Goal: Find specific page/section: Find specific page/section

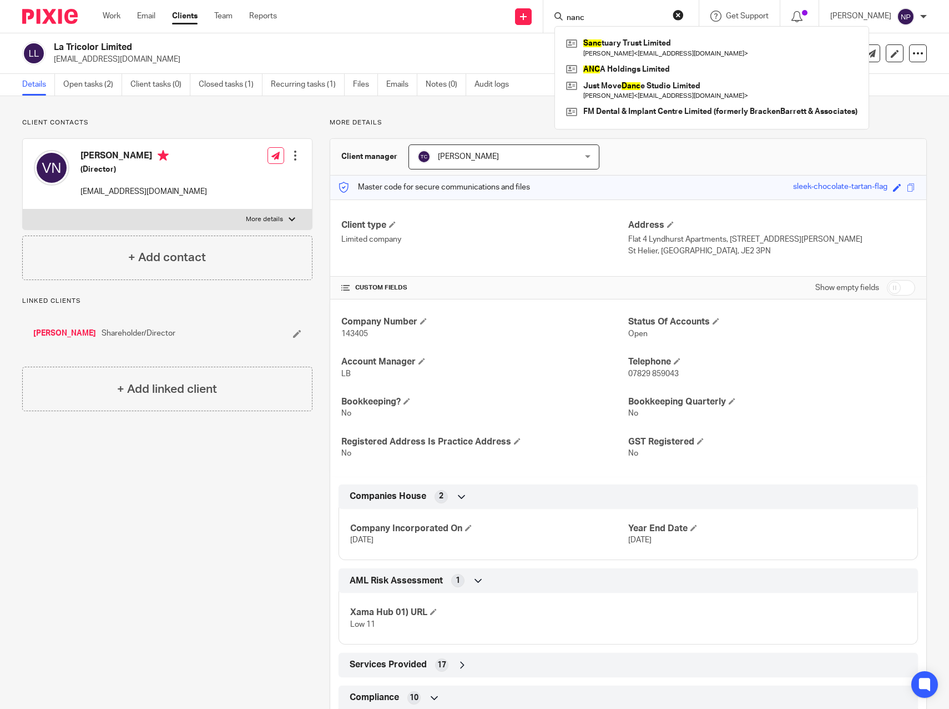
click at [581, 18] on input "nanc" at bounding box center [616, 18] width 100 height 10
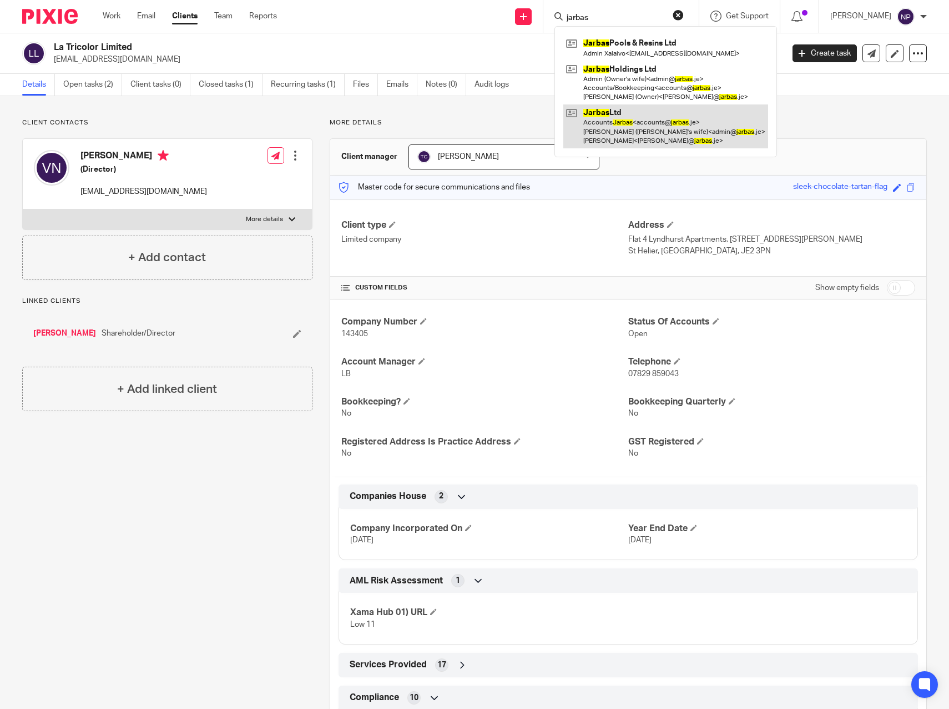
type input "jarbas"
click at [726, 129] on link at bounding box center [666, 126] width 205 height 44
